Goal: Information Seeking & Learning: Learn about a topic

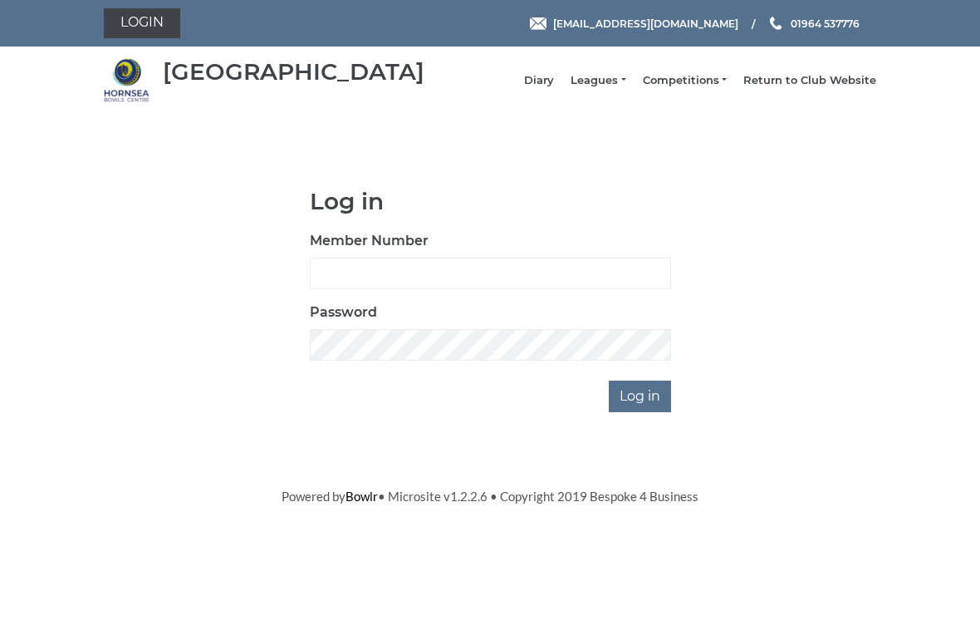
scroll to position [125, 0]
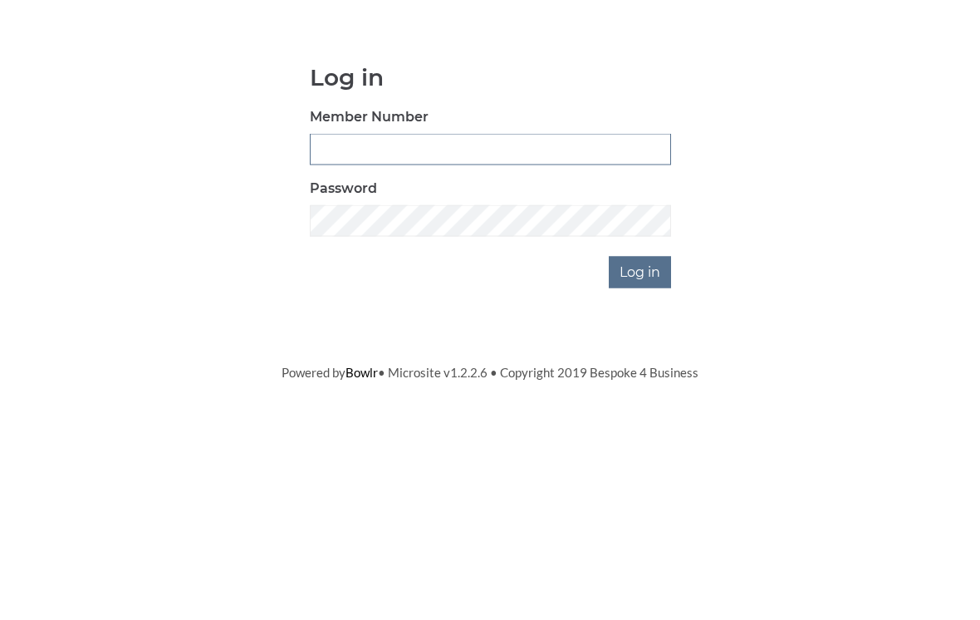
type input "0196"
click at [641, 380] on input "Log in" at bounding box center [640, 396] width 62 height 32
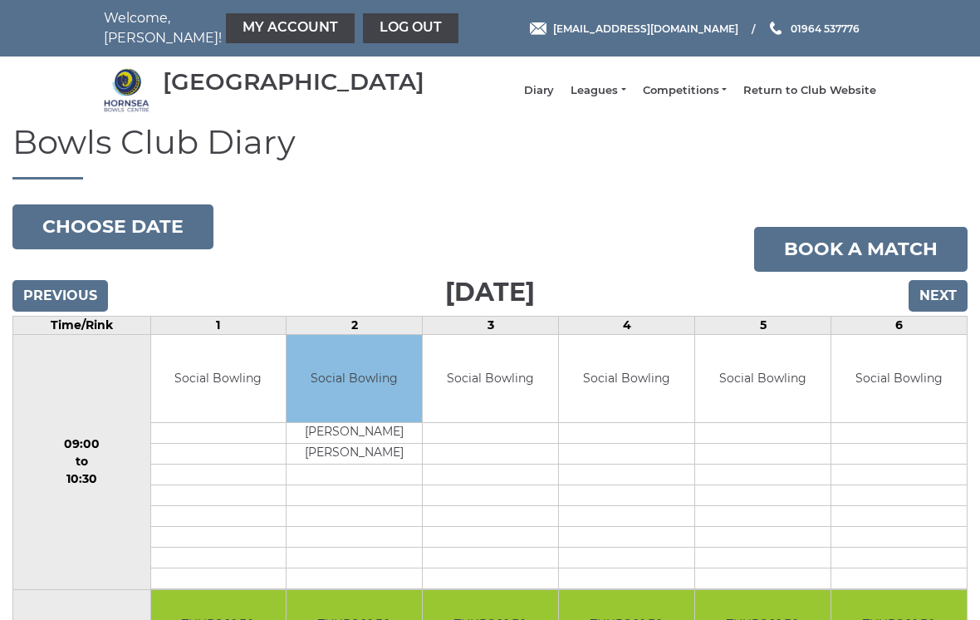
click at [624, 91] on li "Leagues Club leagues - Winter 2025-6 Club leagues - Summer 2025 Club leagues - …" at bounding box center [589, 91] width 71 height 32
click at [625, 98] on link "Leagues" at bounding box center [598, 90] width 55 height 15
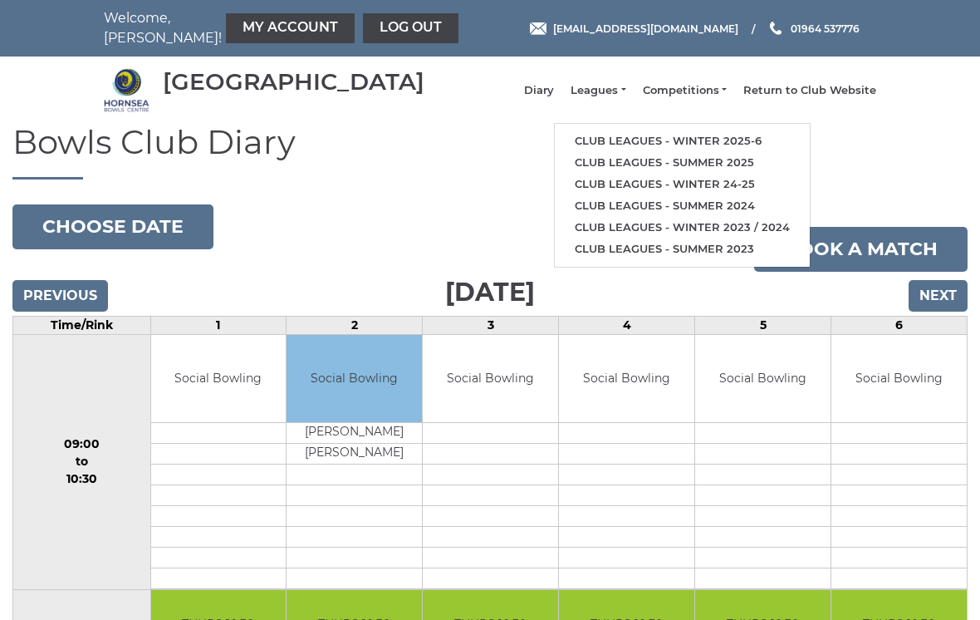
click at [673, 148] on link "Club leagues - Winter 2025-6" at bounding box center [682, 141] width 255 height 22
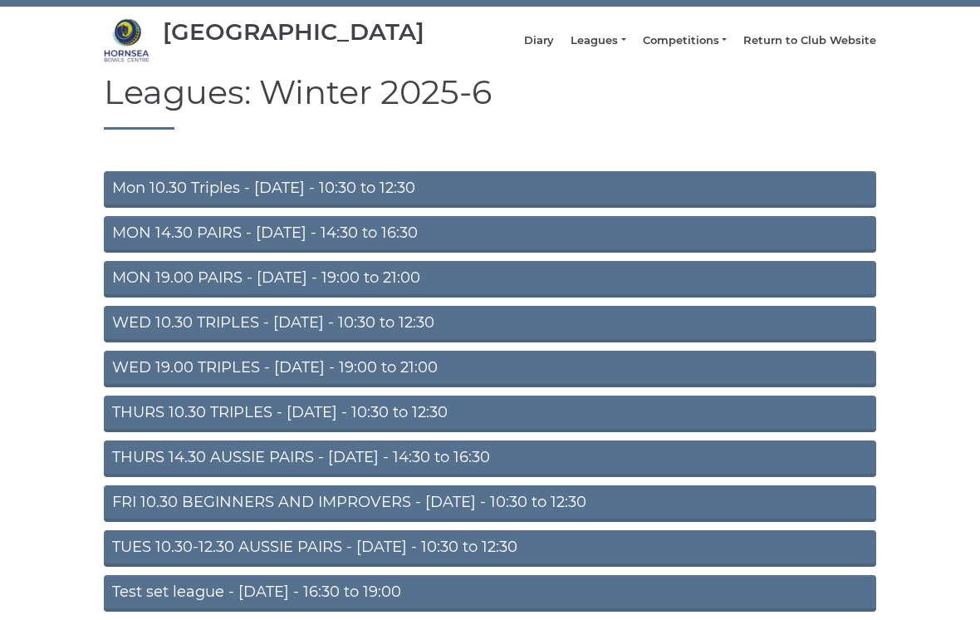
scroll to position [65, 0]
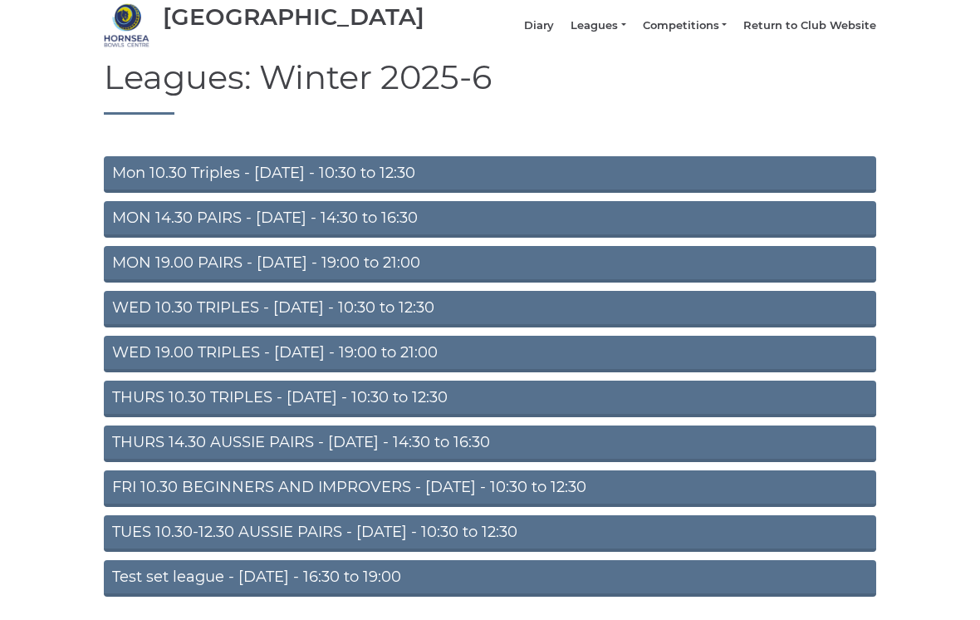
click at [536, 408] on link "THURS 10.30 TRIPLES - Thursday - 10:30 to 12:30" at bounding box center [490, 398] width 772 height 37
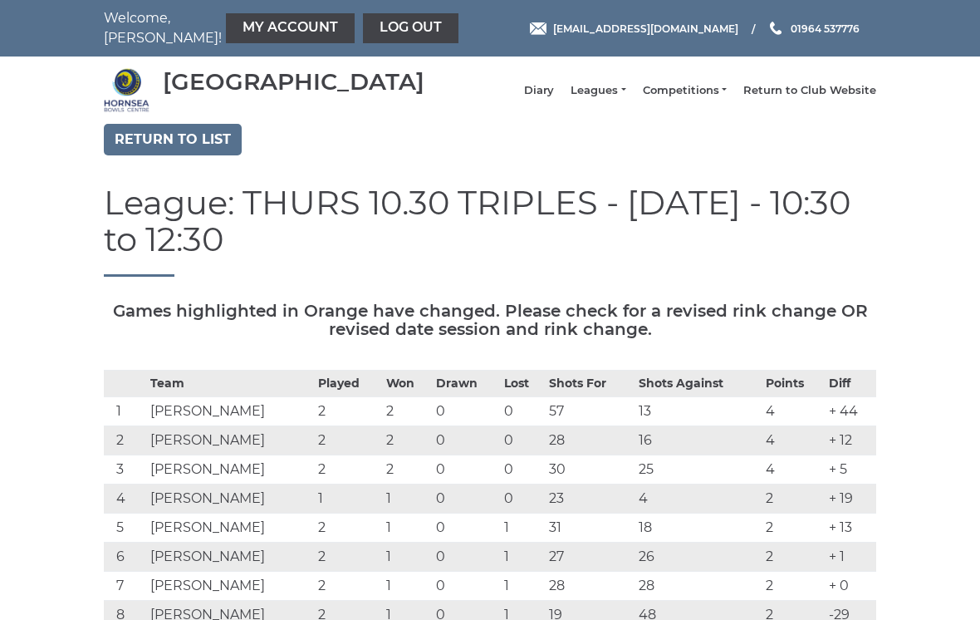
click at [208, 142] on link "Return to list" at bounding box center [173, 140] width 138 height 32
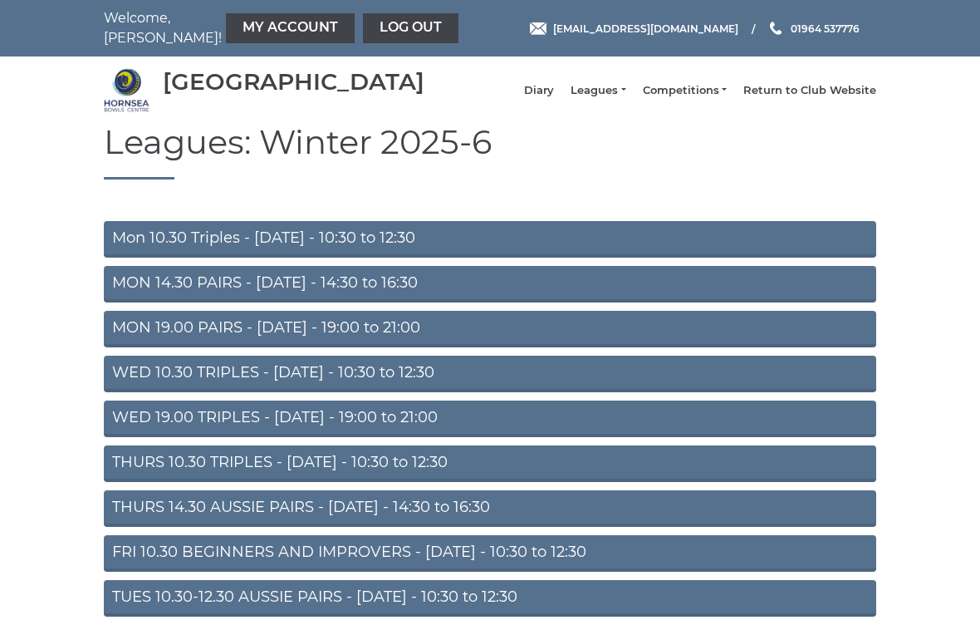
click at [477, 378] on link "WED 10.30 TRIPLES - [DATE] - 10:30 to 12:30" at bounding box center [490, 373] width 772 height 37
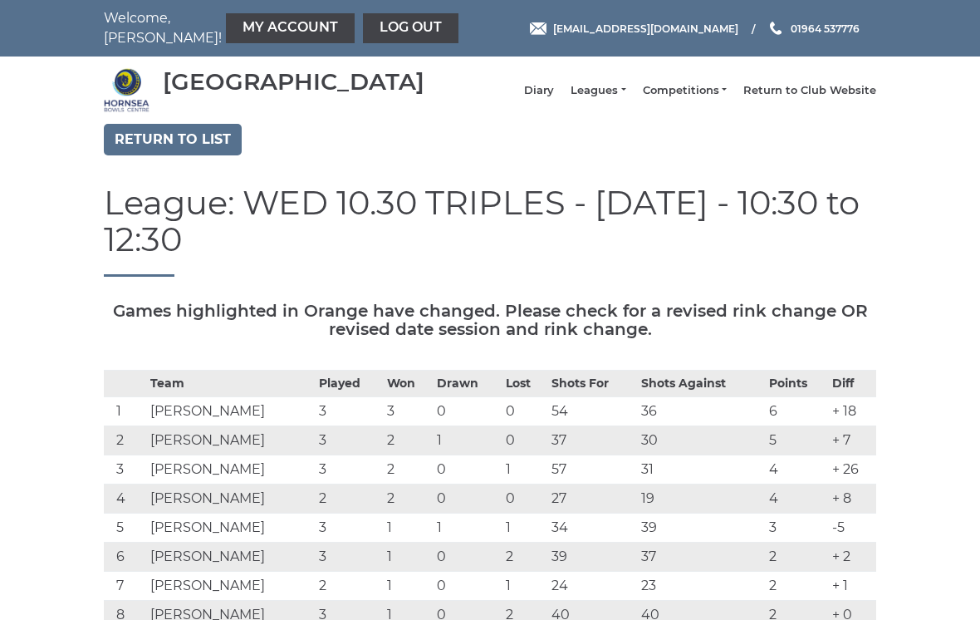
click at [565, 384] on th "Shots For" at bounding box center [592, 383] width 90 height 27
click at [554, 93] on link "Diary" at bounding box center [539, 90] width 30 height 15
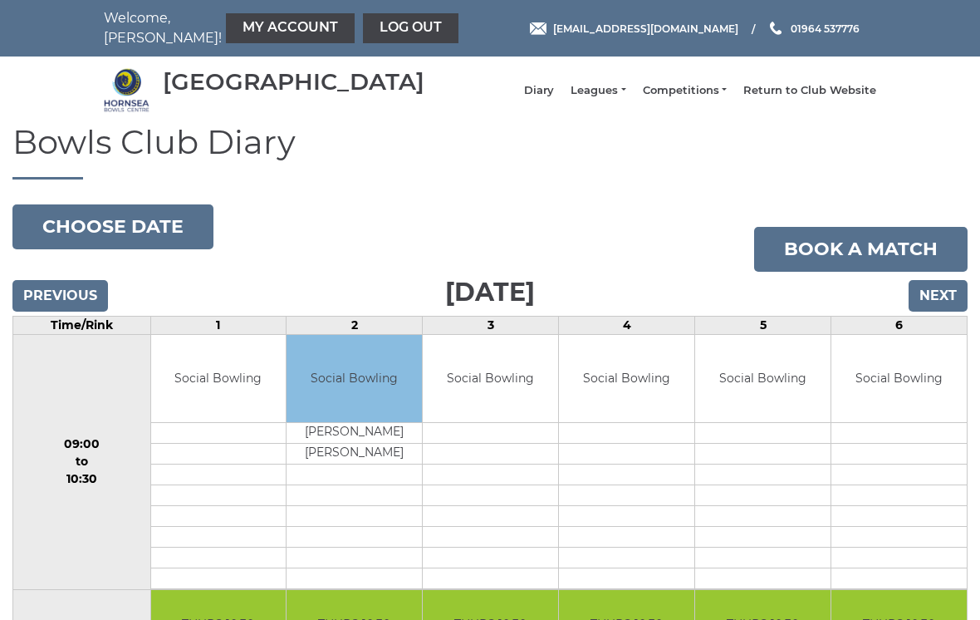
click at [160, 238] on button "Choose date" at bounding box center [112, 226] width 201 height 45
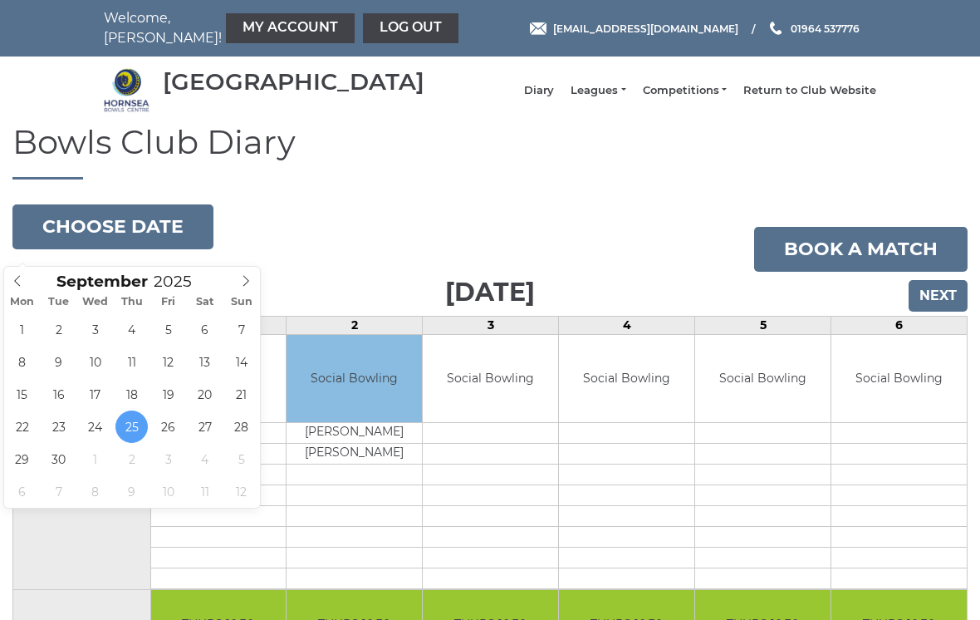
click at [257, 277] on span at bounding box center [246, 278] width 27 height 23
type input "[DATE]"
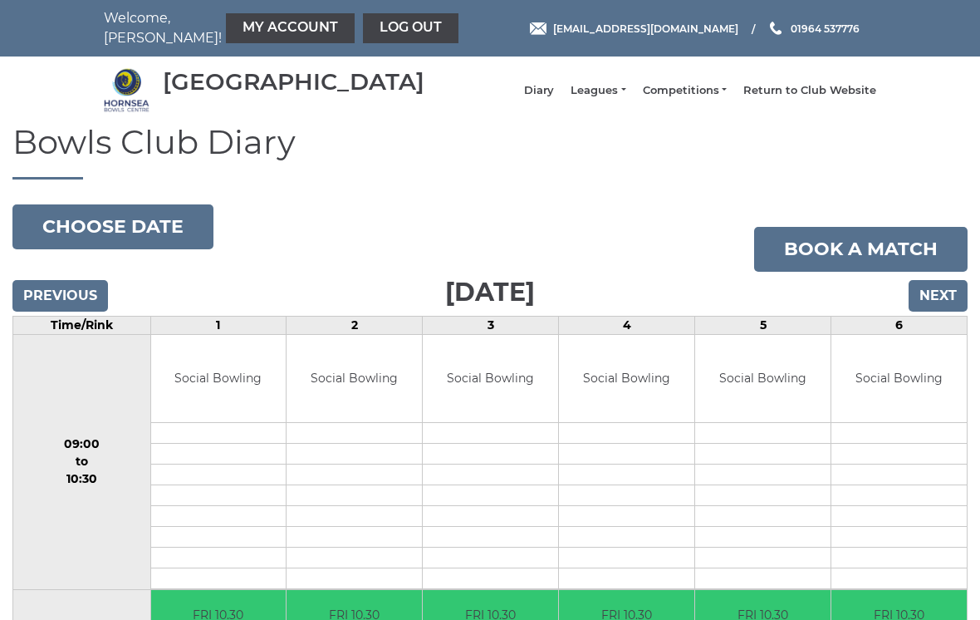
click at [150, 242] on button "Choose date" at bounding box center [112, 226] width 201 height 45
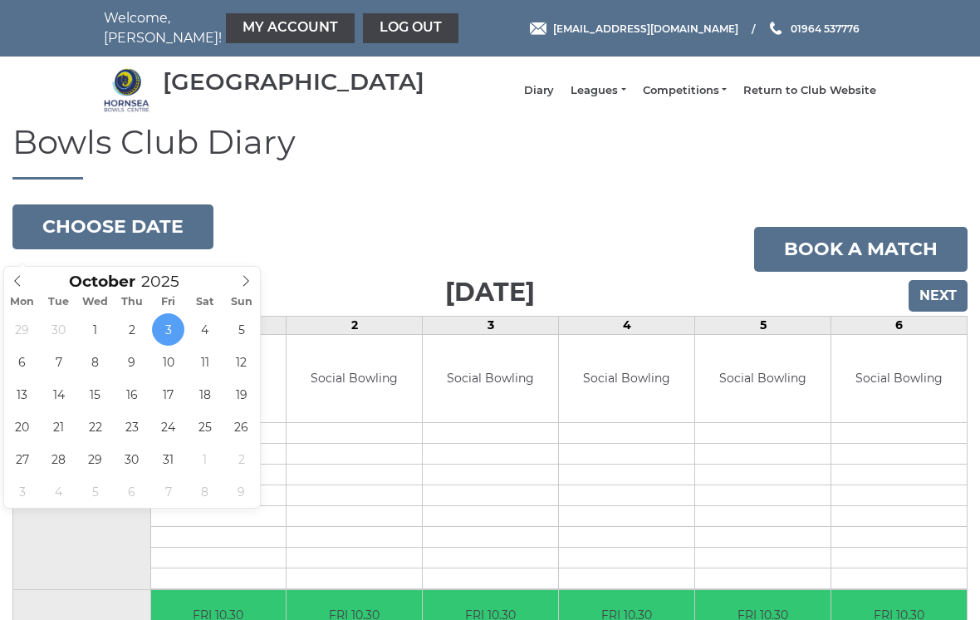
type input "2025-10-10"
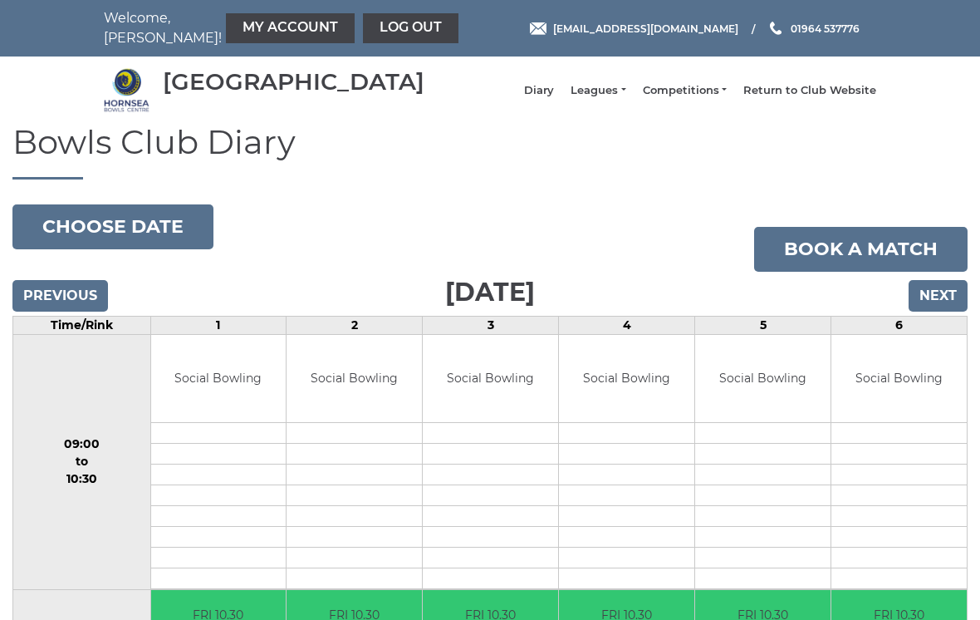
click at [133, 243] on button "Choose date" at bounding box center [112, 226] width 201 height 45
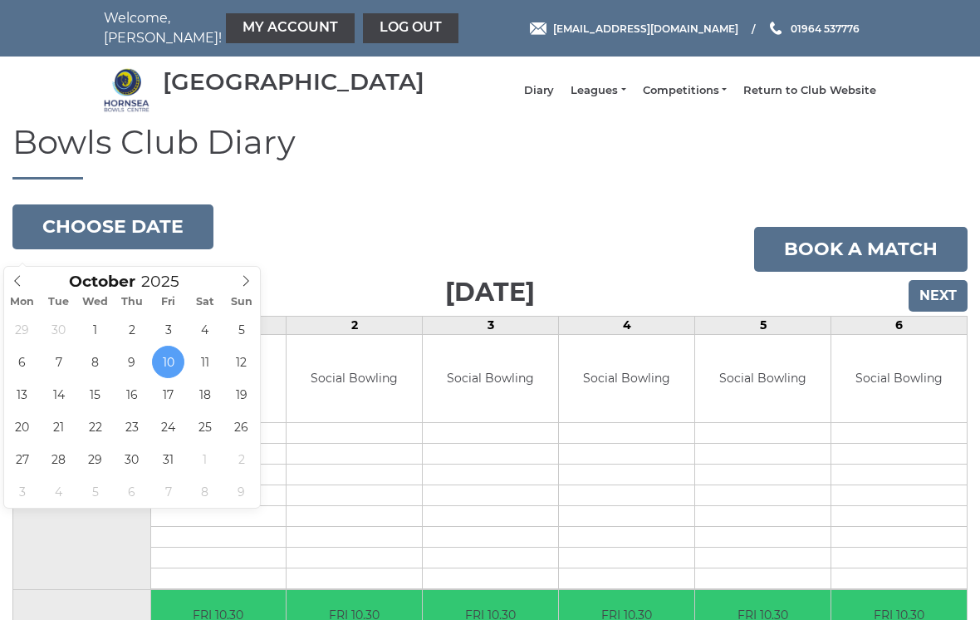
type input "[DATE]"
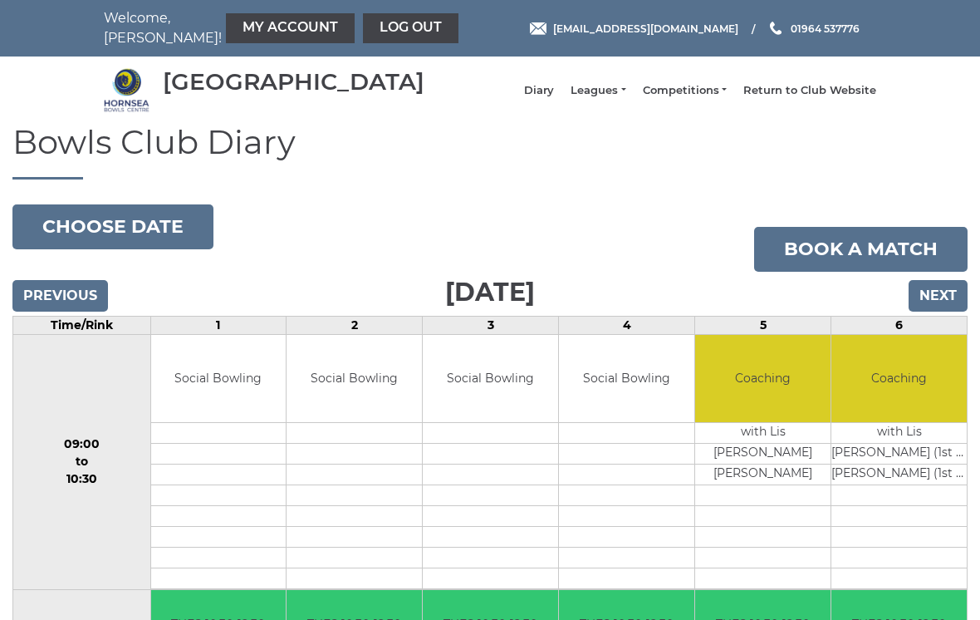
click at [139, 244] on button "Choose date" at bounding box center [112, 226] width 201 height 45
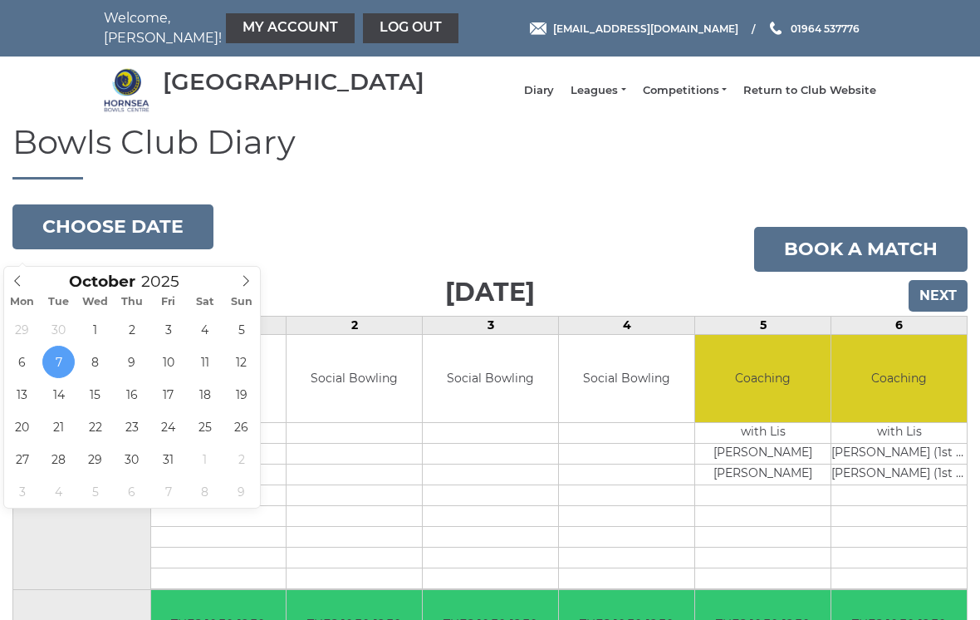
type input "2025-10-14"
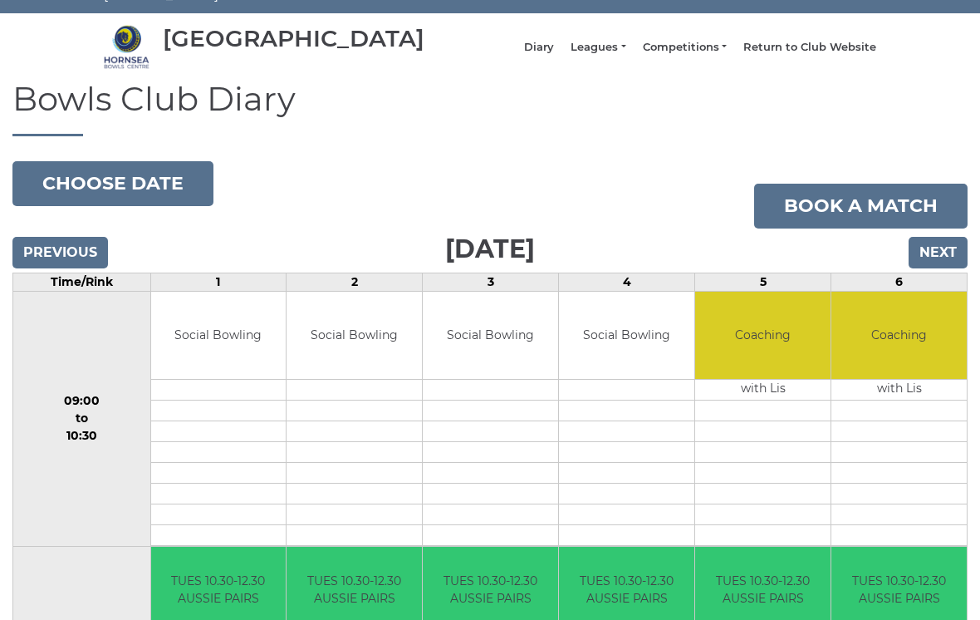
click at [149, 193] on button "Choose date" at bounding box center [112, 184] width 201 height 45
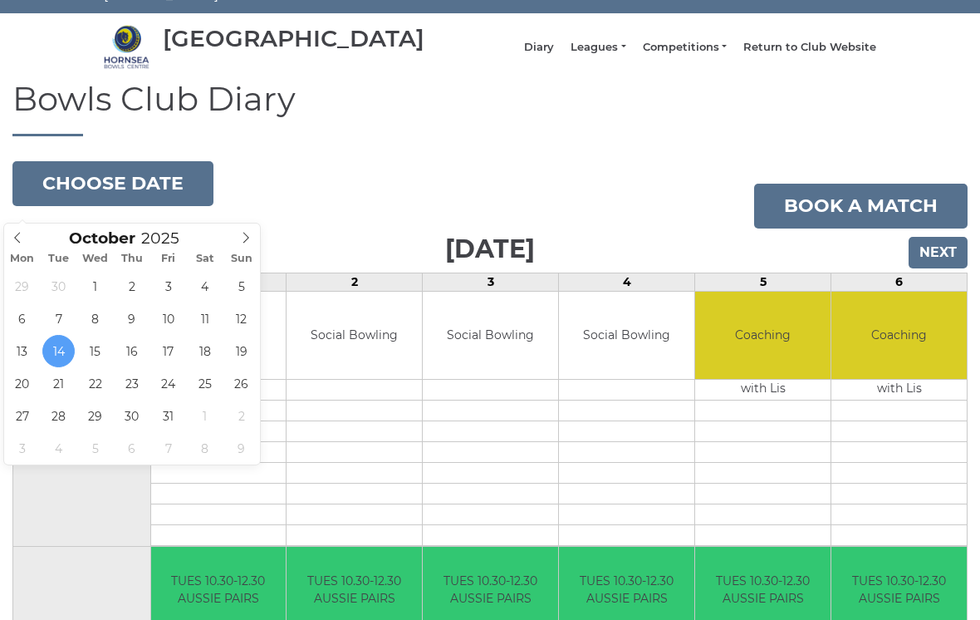
type input "[DATE]"
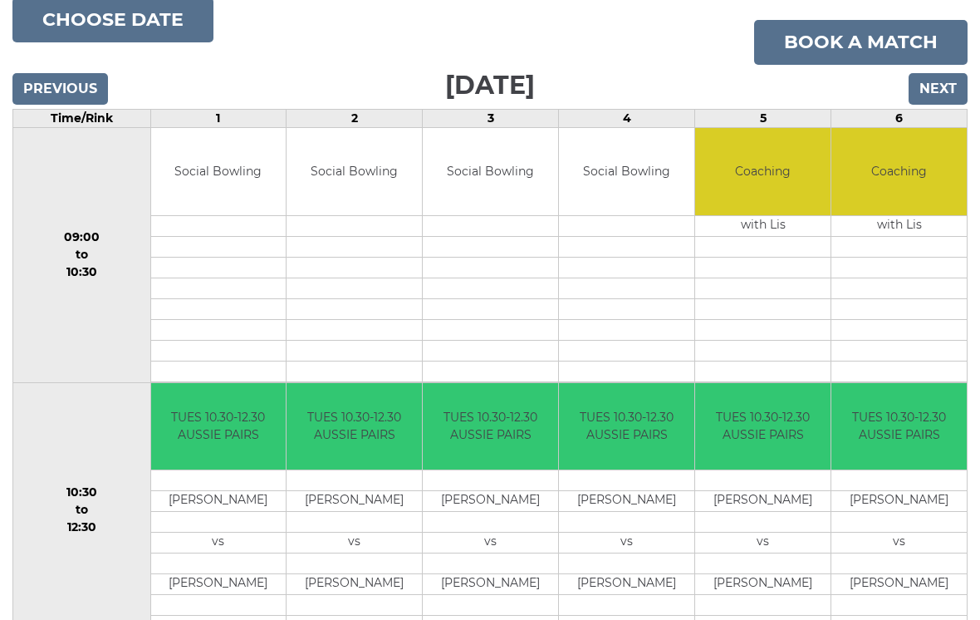
scroll to position [209, 0]
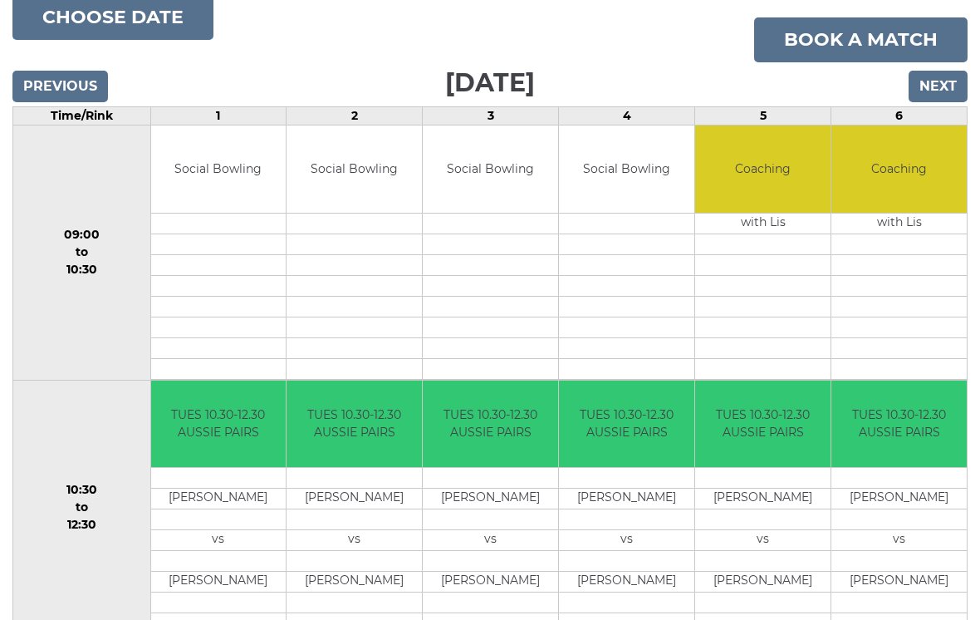
click at [110, 35] on button "Choose date" at bounding box center [112, 17] width 201 height 45
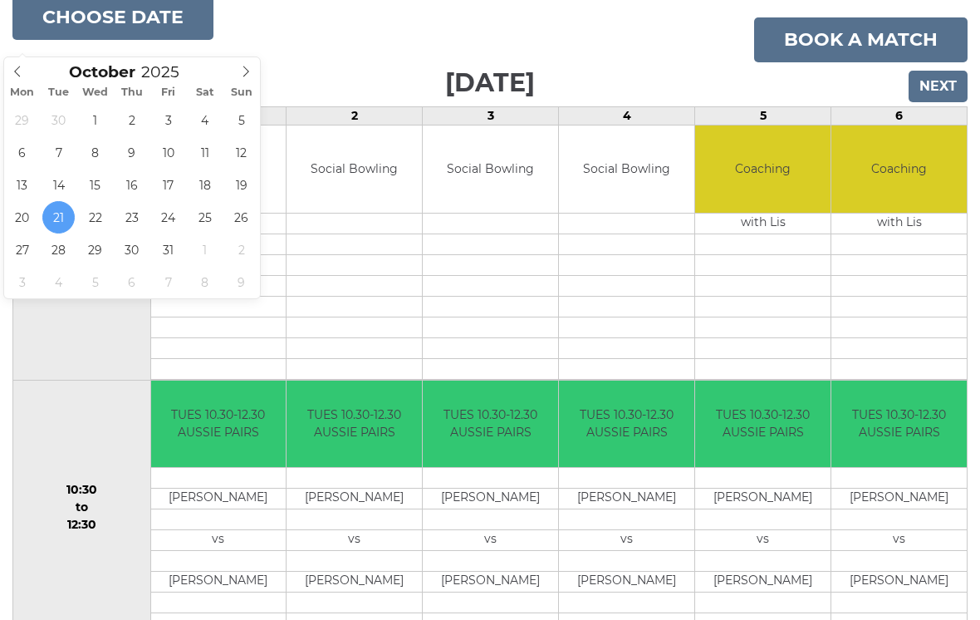
type input "[DATE]"
